Goal: Information Seeking & Learning: Find specific fact

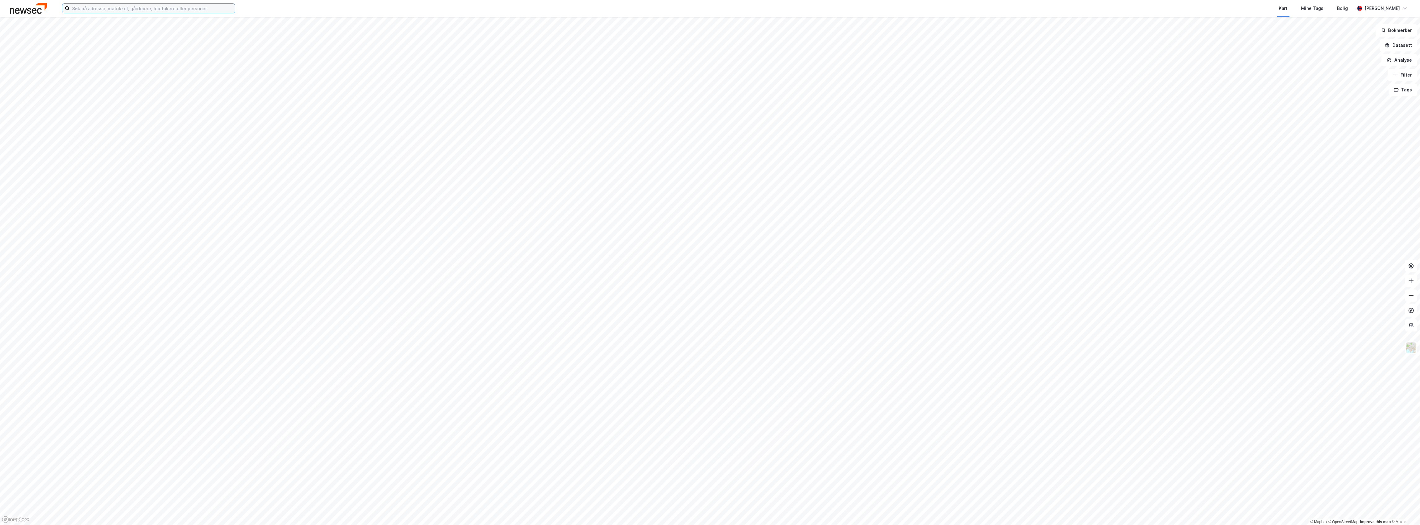
click at [150, 4] on input at bounding box center [152, 8] width 165 height 9
paste input "[PERSON_NAME]"
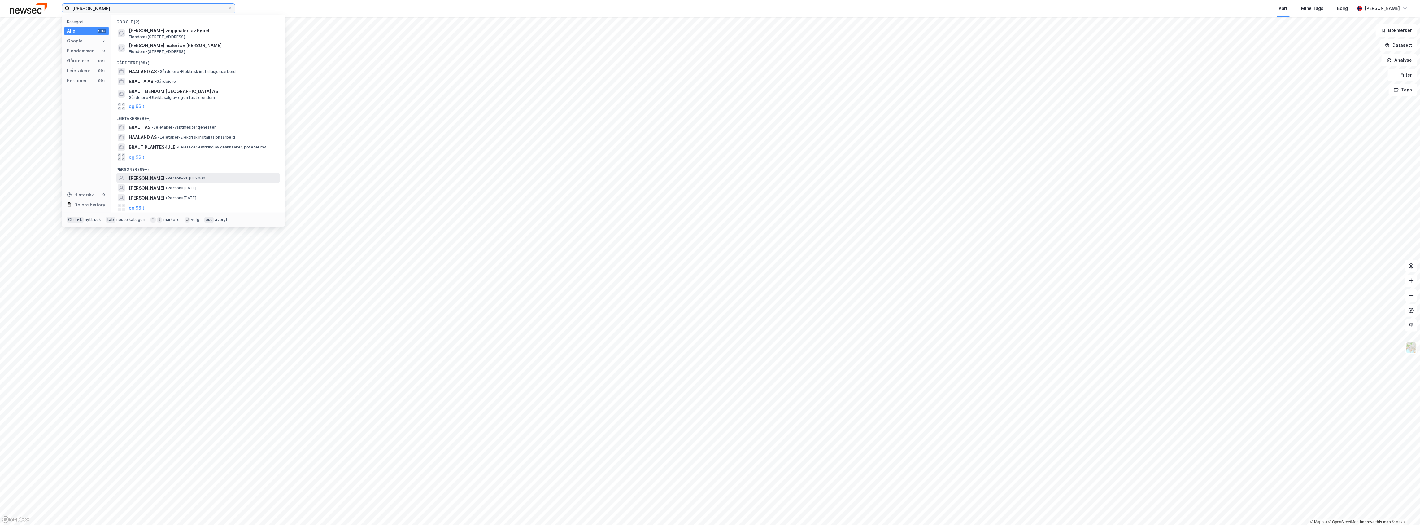
type input "[PERSON_NAME]"
click at [164, 180] on span "[PERSON_NAME]" at bounding box center [147, 177] width 36 height 7
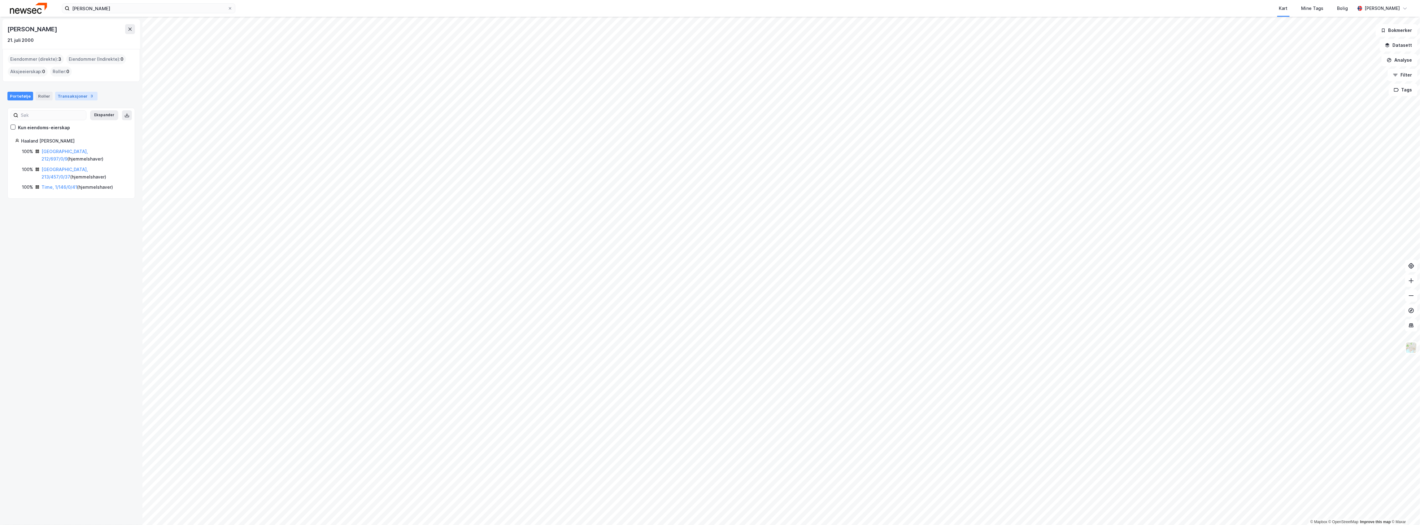
click at [77, 97] on div "Transaksjoner 3" at bounding box center [76, 96] width 42 height 9
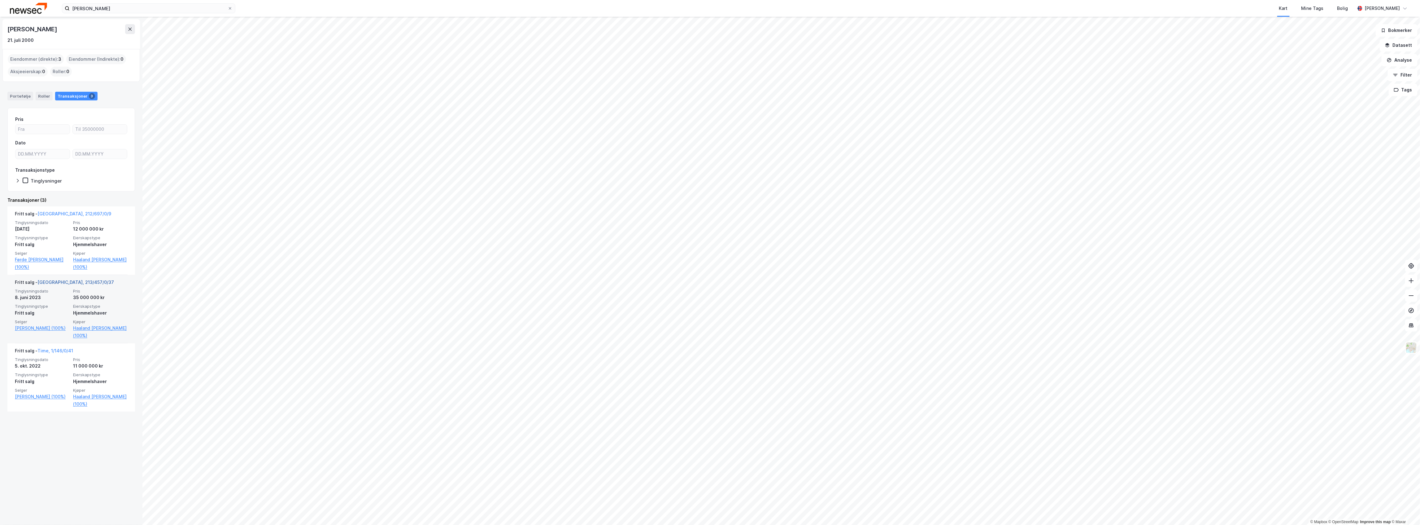
click at [52, 283] on link "[GEOGRAPHIC_DATA], 213/457/0/37" at bounding box center [75, 281] width 76 height 5
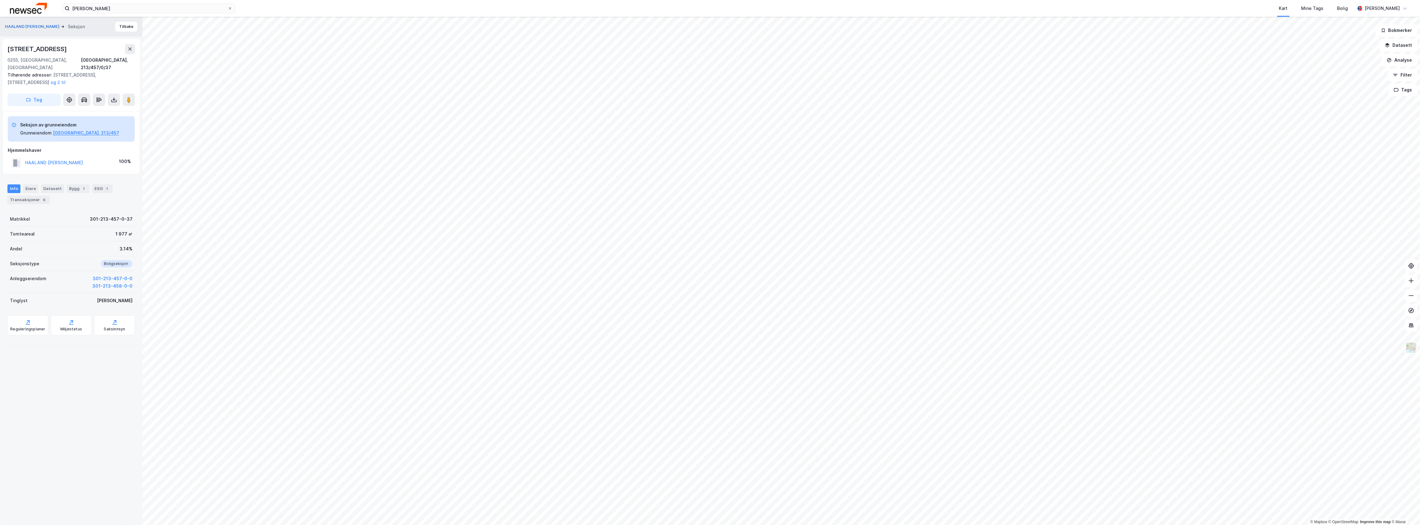
click at [30, 187] on div "Info Eiere Datasett Bygg 1 ESG 1 Transaksjoner 6" at bounding box center [71, 194] width 128 height 20
click at [30, 195] on div "Transaksjoner 6" at bounding box center [28, 199] width 42 height 9
